Goal: Information Seeking & Learning: Learn about a topic

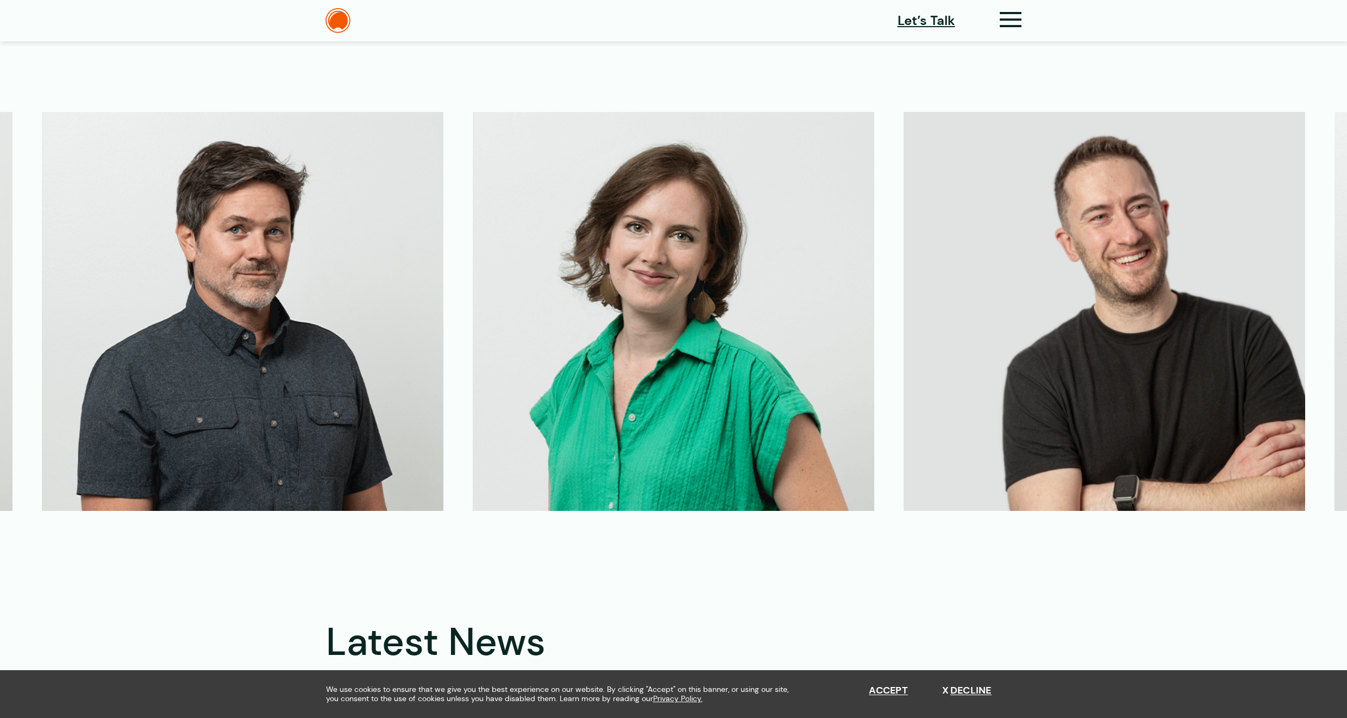
scroll to position [2608, 0]
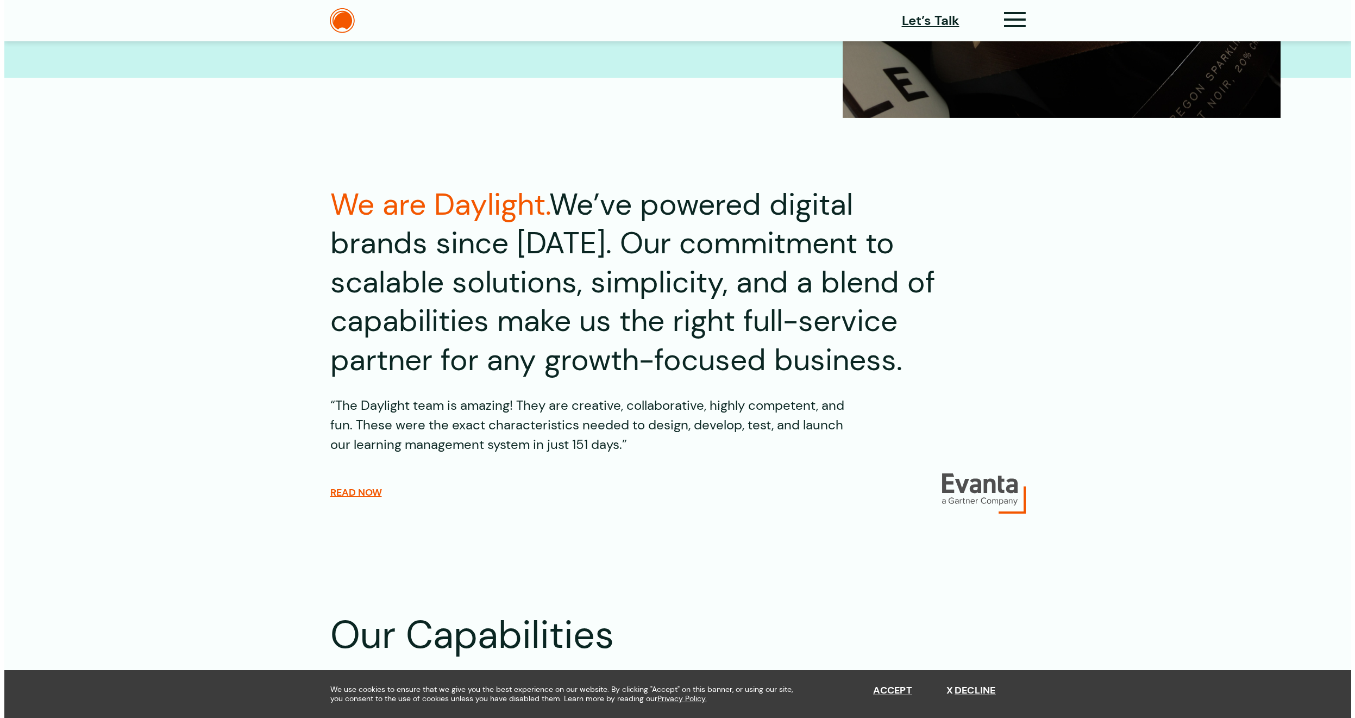
scroll to position [1143, 0]
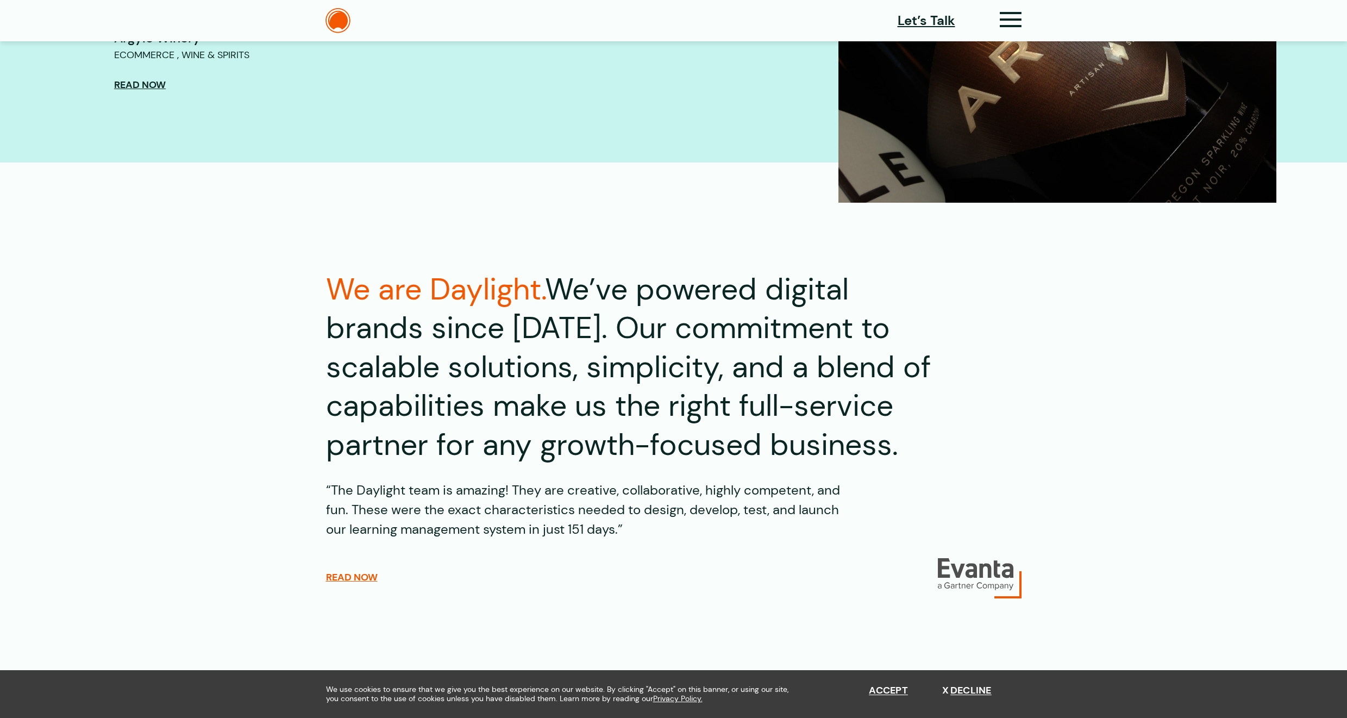
click at [998, 18] on div "Let’s Talk" at bounding box center [960, 21] width 124 height 22
click at [1003, 20] on icon at bounding box center [1011, 23] width 22 height 11
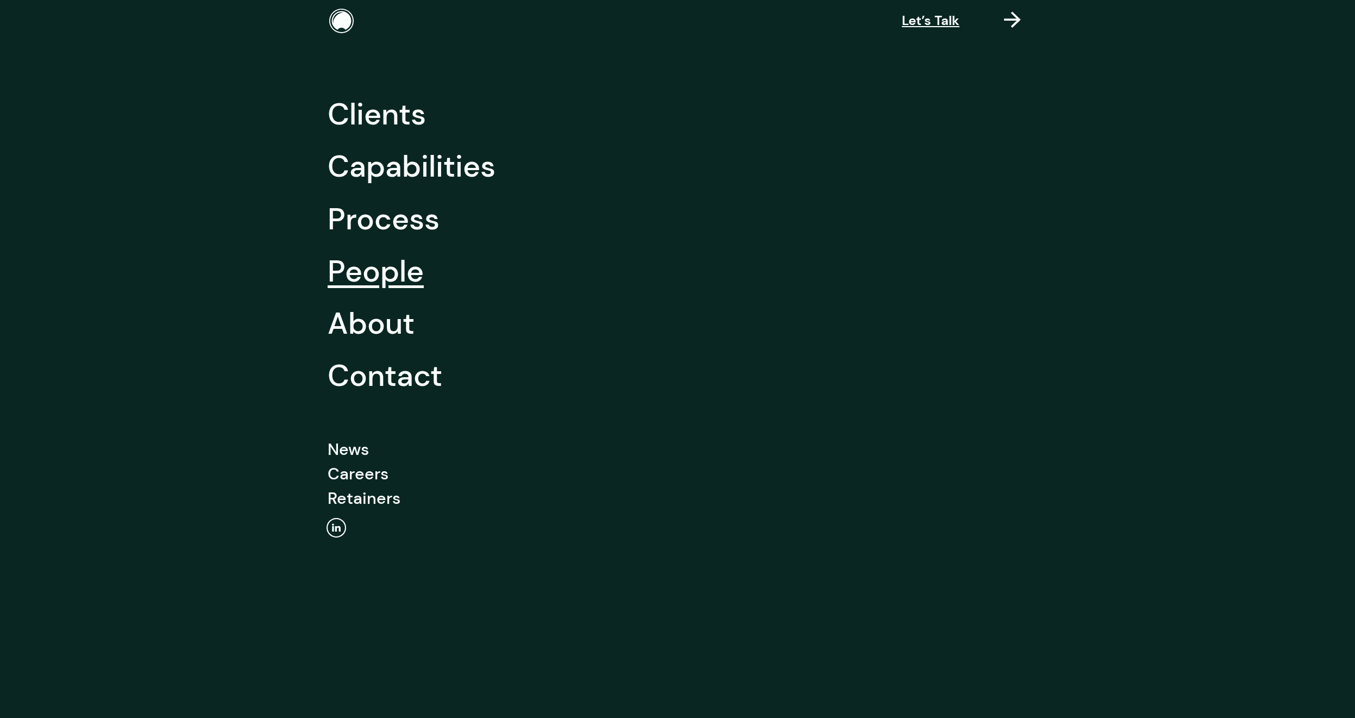
click at [367, 260] on link "People" at bounding box center [376, 271] width 96 height 52
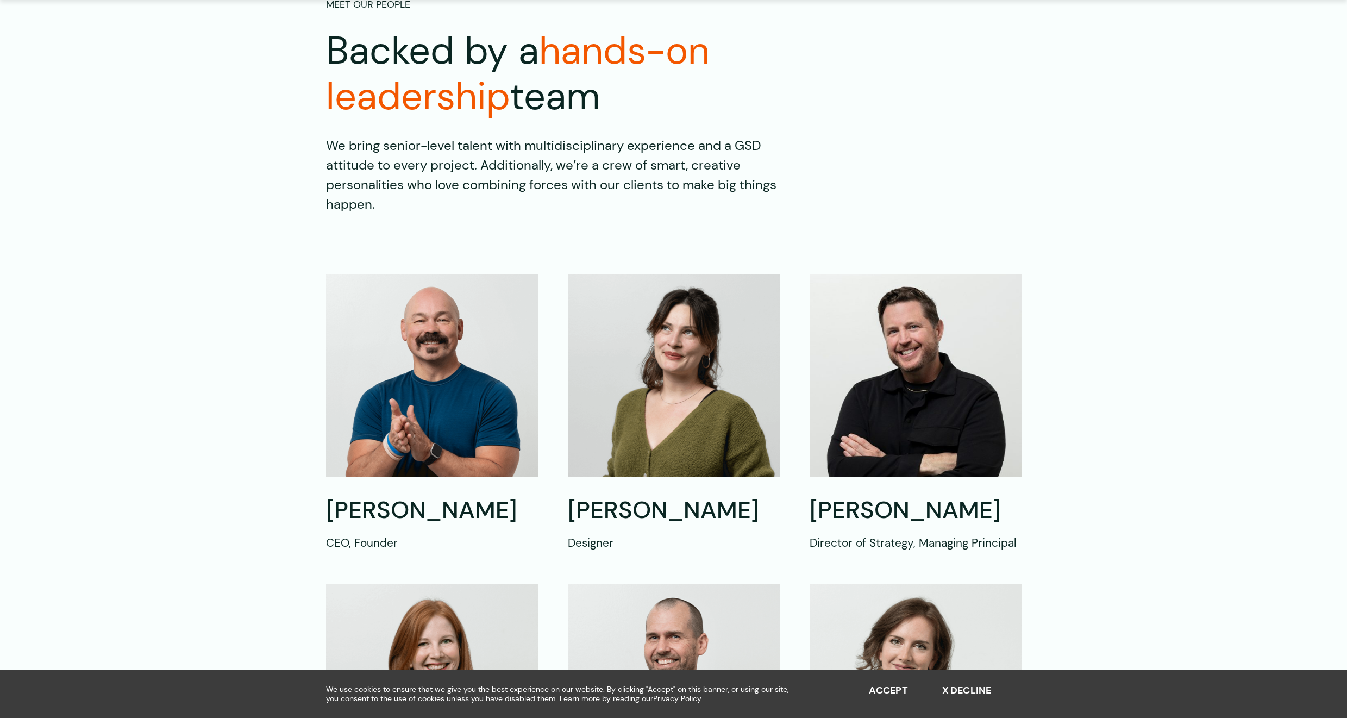
scroll to position [196, 0]
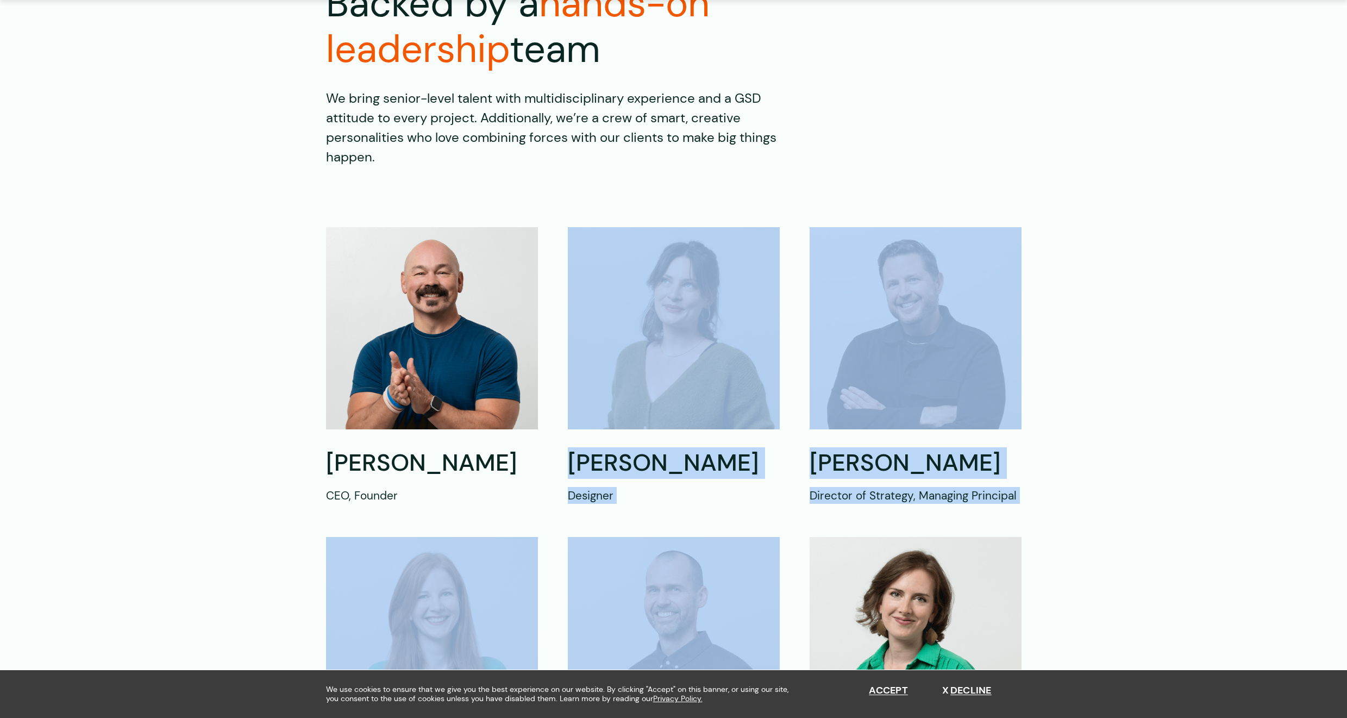
drag, startPoint x: 579, startPoint y: 202, endPoint x: 741, endPoint y: 556, distance: 389.5
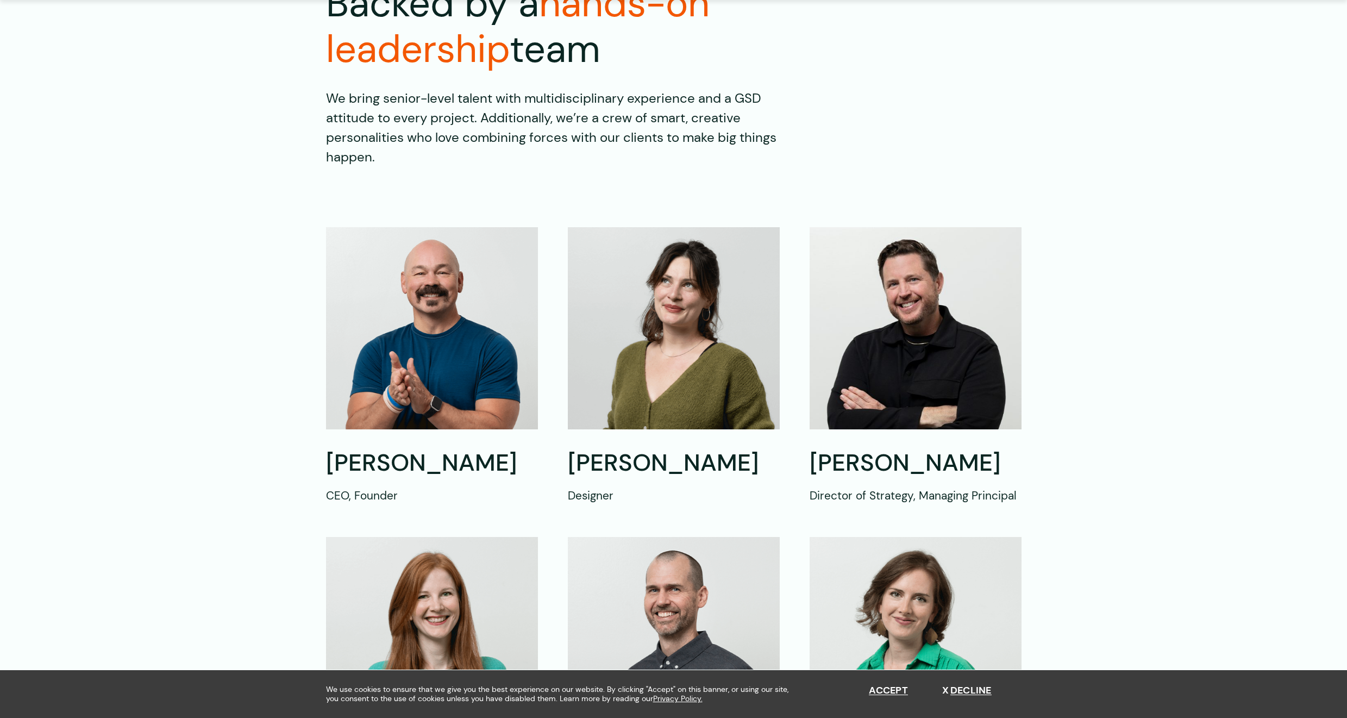
drag, startPoint x: 127, startPoint y: 305, endPoint x: 203, endPoint y: 309, distance: 76.1
click at [127, 305] on section "[PERSON_NAME] CEO, Founder [PERSON_NAME] Designer [PERSON_NAME] Director of Str…" at bounding box center [673, 675] width 1347 height 896
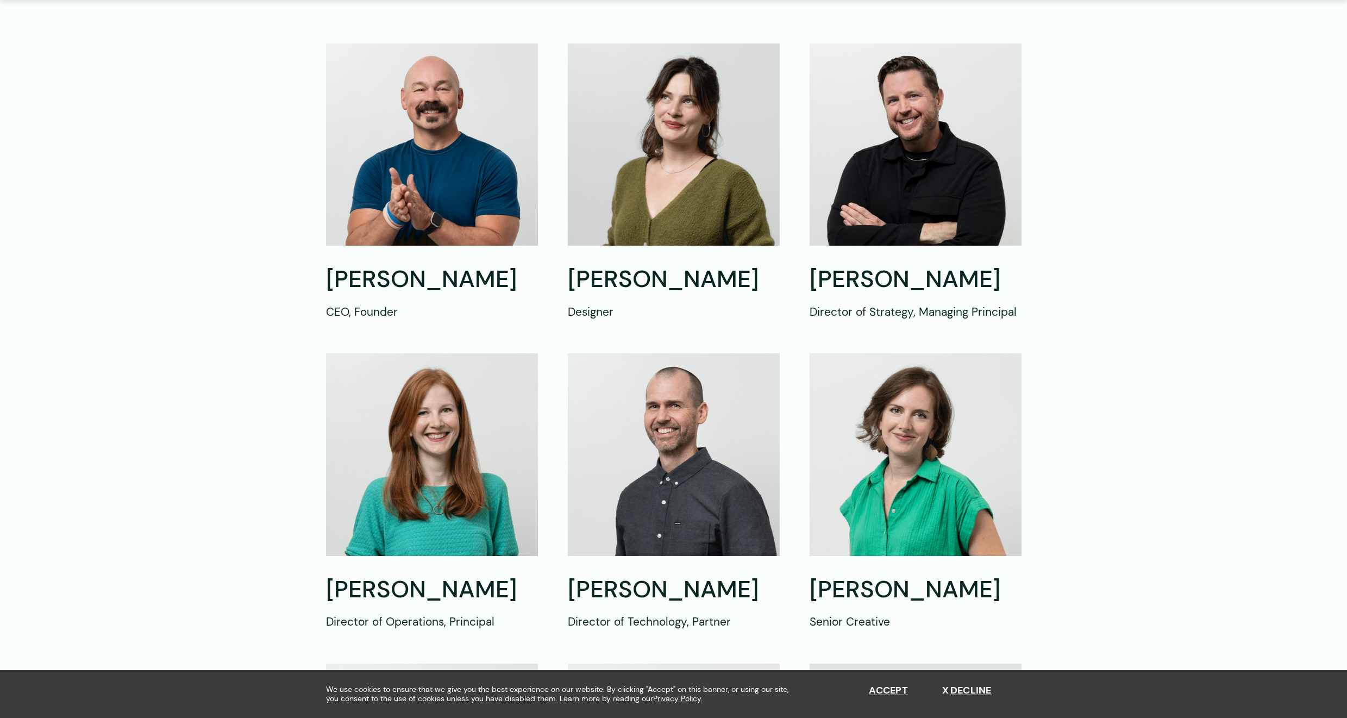
scroll to position [391, 0]
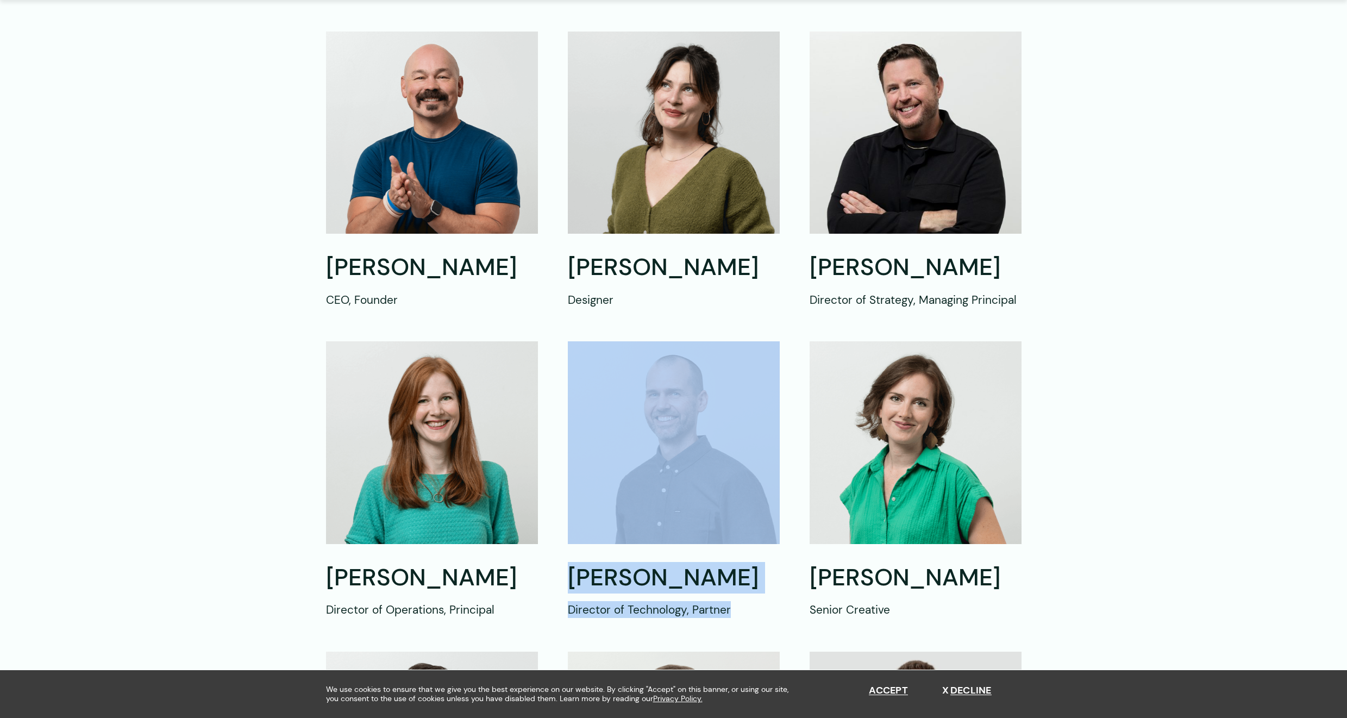
drag, startPoint x: 773, startPoint y: 614, endPoint x: 594, endPoint y: 480, distance: 223.8
click at [594, 480] on div "[PERSON_NAME] Director of Technology, Partner" at bounding box center [674, 479] width 212 height 277
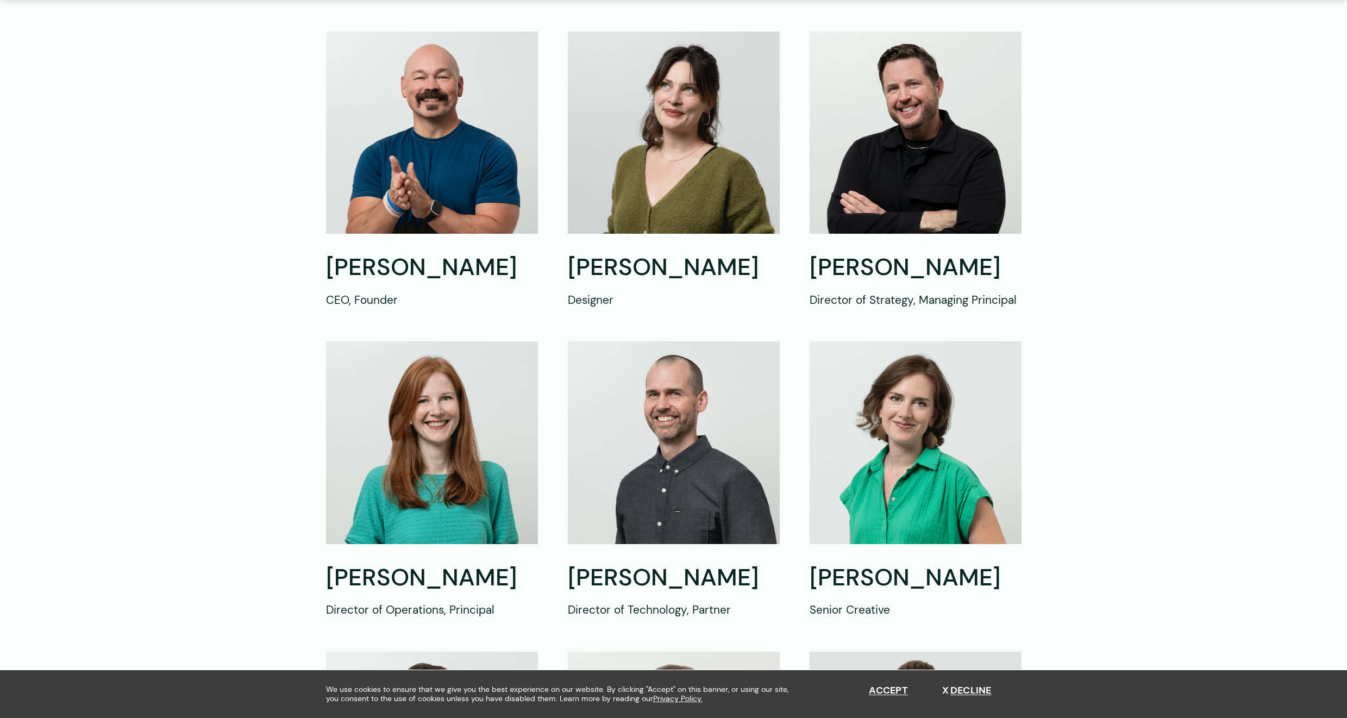
click at [540, 325] on div "[PERSON_NAME] CEO, Founder [PERSON_NAME] Designer [PERSON_NAME] Director of Str…" at bounding box center [673, 480] width 695 height 896
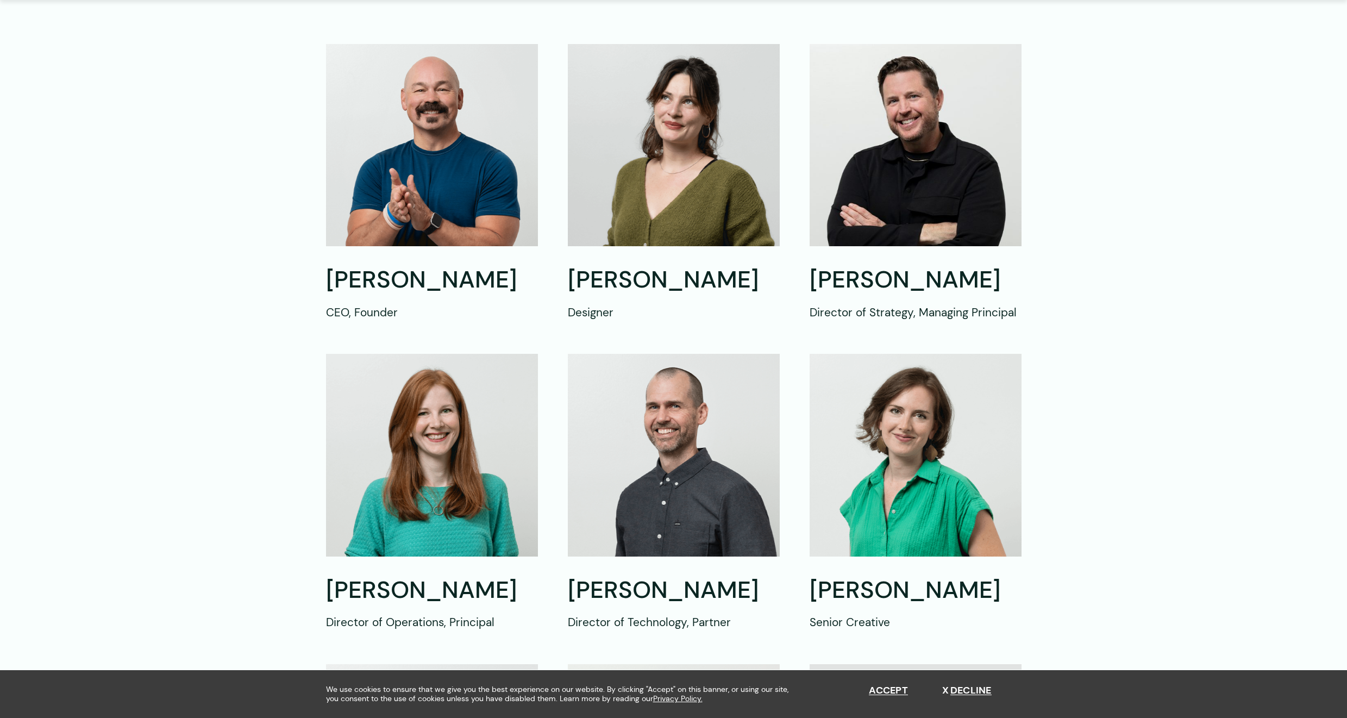
scroll to position [456, 0]
